Goal: Information Seeking & Learning: Learn about a topic

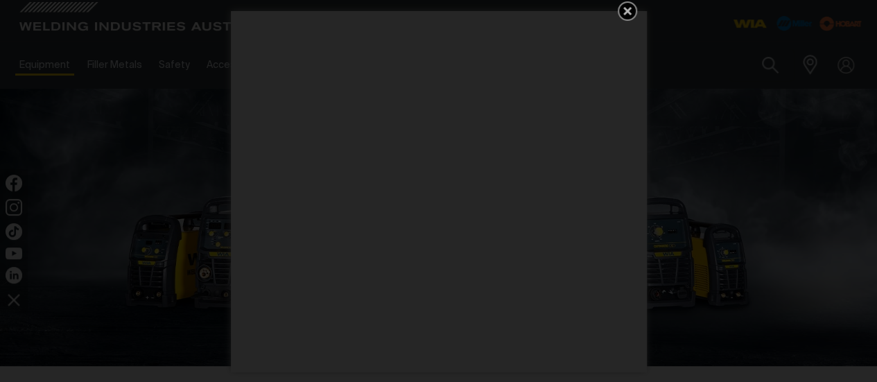
drag, startPoint x: 625, startPoint y: 8, endPoint x: 461, endPoint y: 34, distance: 165.6
click at [624, 8] on icon "Get 5 WIA Welding Guides Free!" at bounding box center [627, 11] width 8 height 8
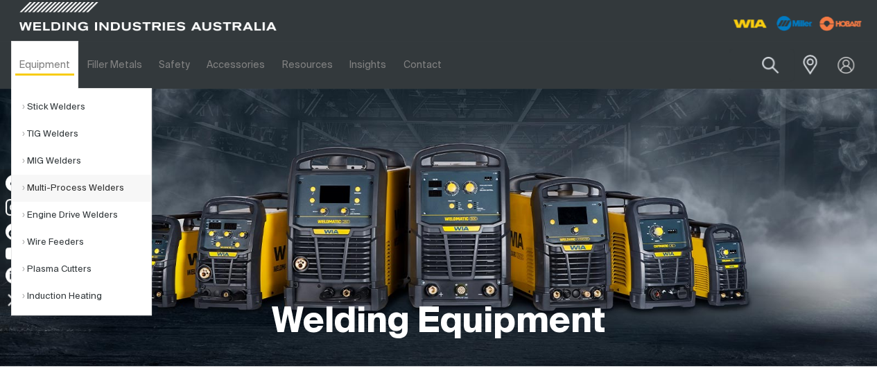
click at [36, 185] on link "Multi-Process Welders" at bounding box center [86, 188] width 129 height 27
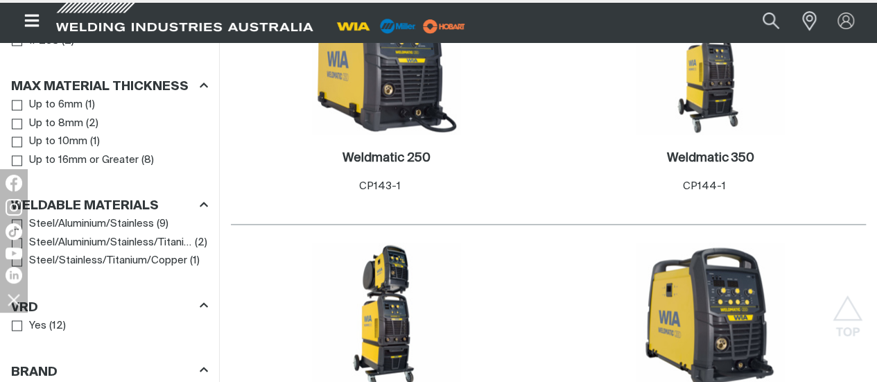
scroll to position [1040, 0]
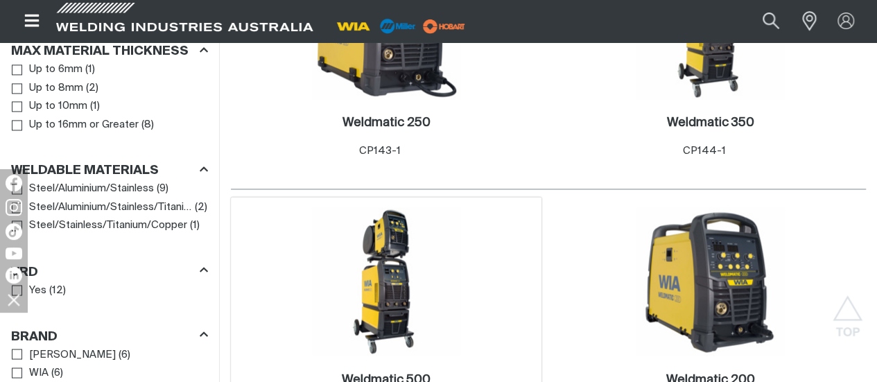
click at [460, 207] on img at bounding box center [386, 281] width 148 height 148
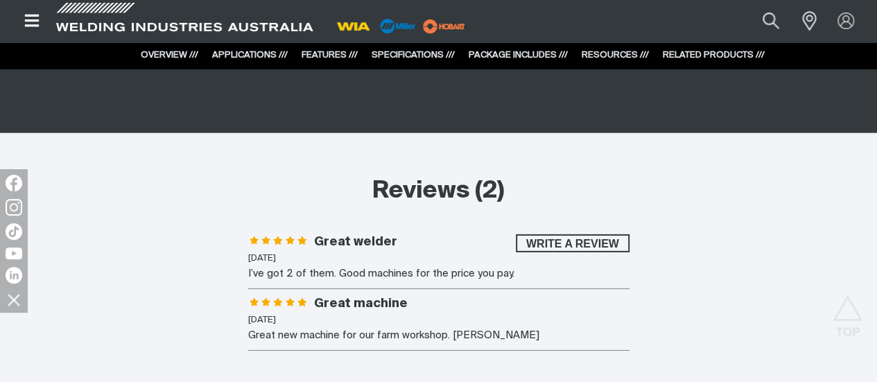
scroll to position [4645, 0]
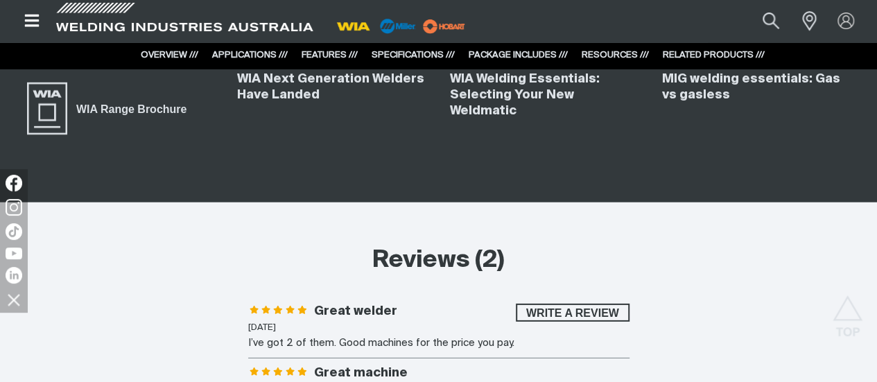
click at [488, 54] on link "PACKAGE INCLUDES ///" at bounding box center [518, 55] width 99 height 9
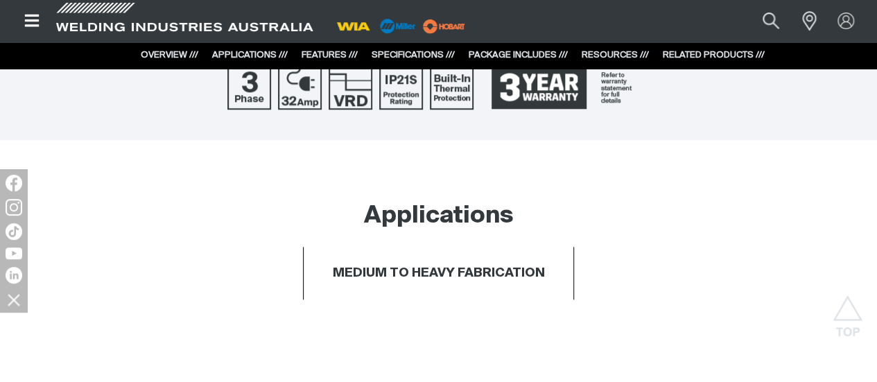
scroll to position [521, 0]
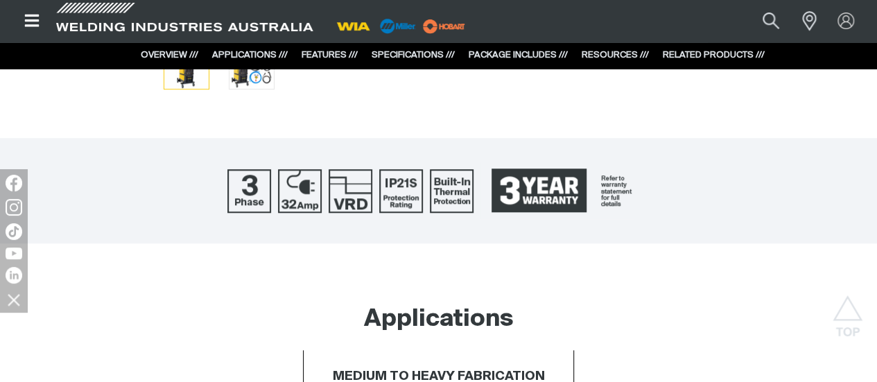
click at [614, 57] on link "RESOURCES ///" at bounding box center [615, 55] width 67 height 9
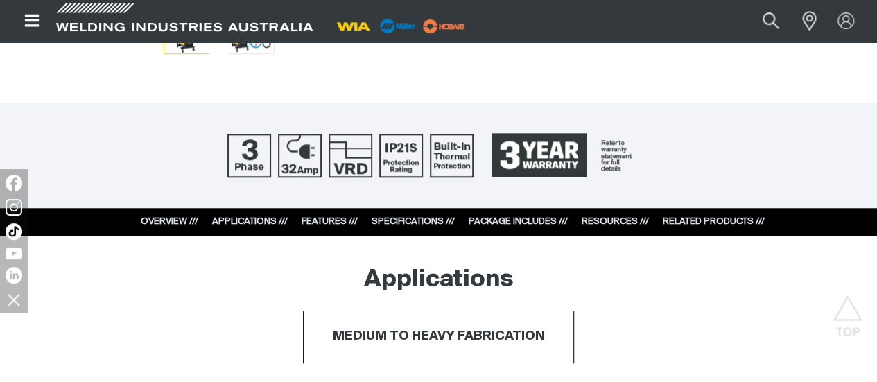
scroll to position [624, 0]
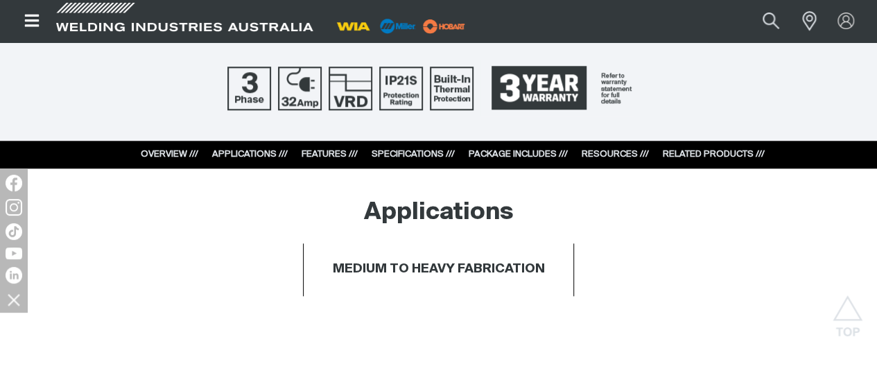
click at [609, 157] on link "RESOURCES ///" at bounding box center [615, 154] width 67 height 9
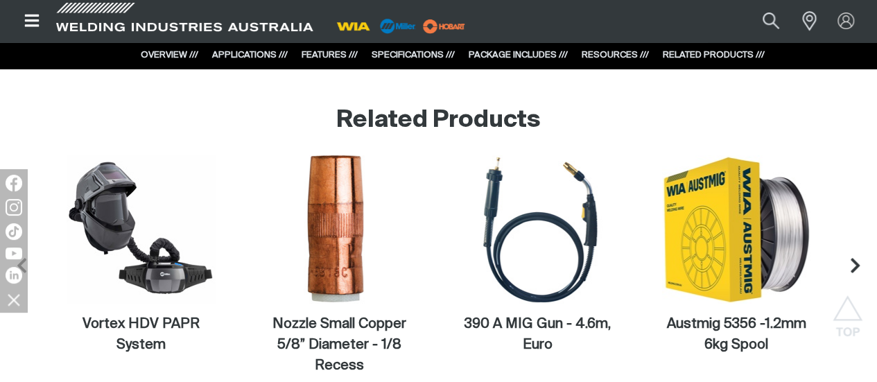
scroll to position [5067, 0]
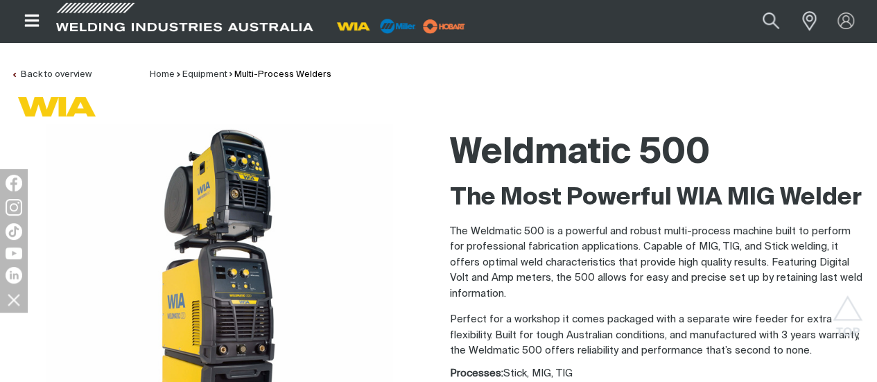
scroll to position [0, 0]
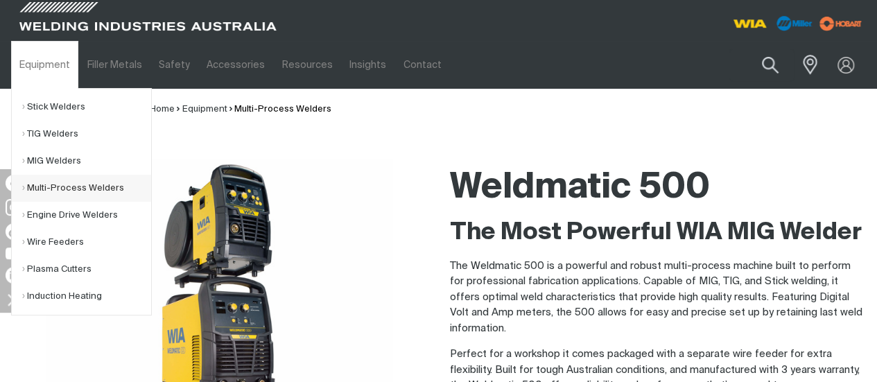
click at [58, 188] on link "Multi-Process Welders" at bounding box center [86, 188] width 129 height 27
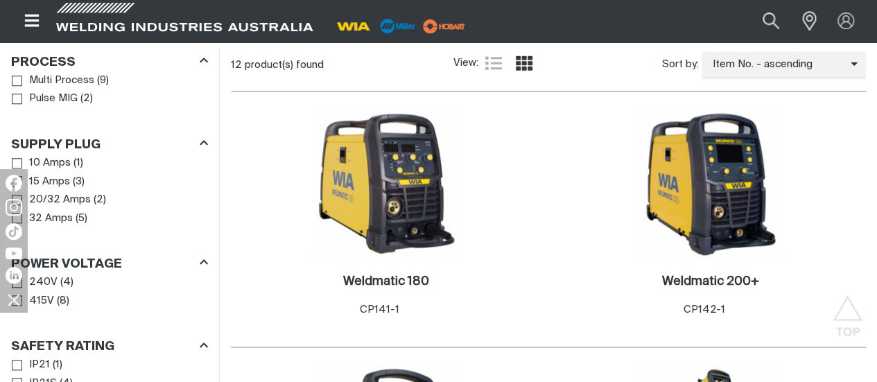
scroll to position [693, 0]
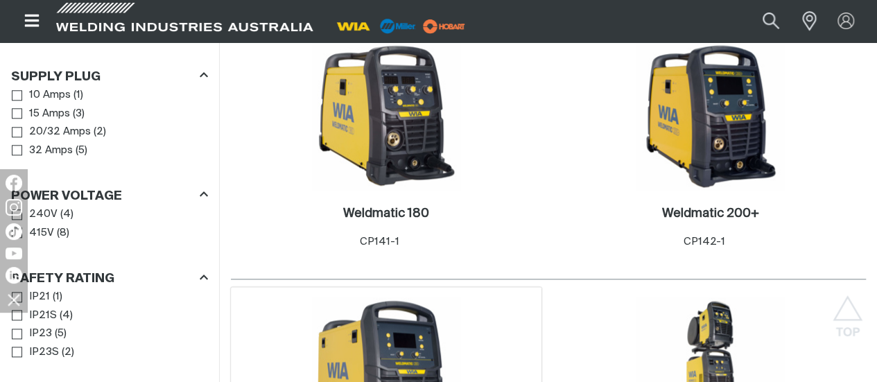
click at [460, 297] on img at bounding box center [386, 371] width 148 height 148
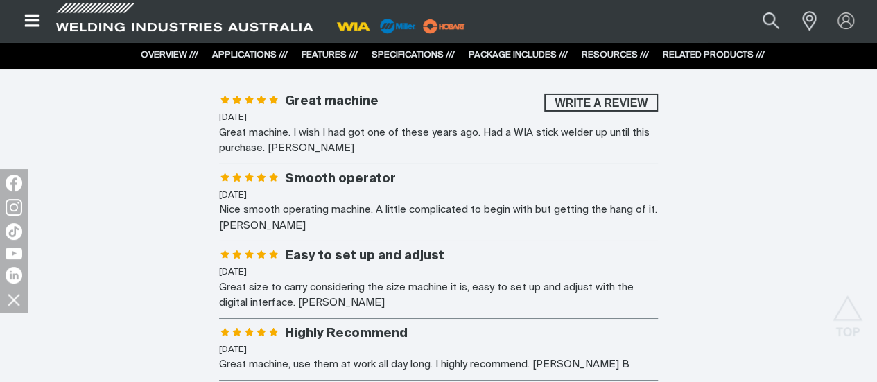
scroll to position [5061, 0]
